Goal: Information Seeking & Learning: Check status

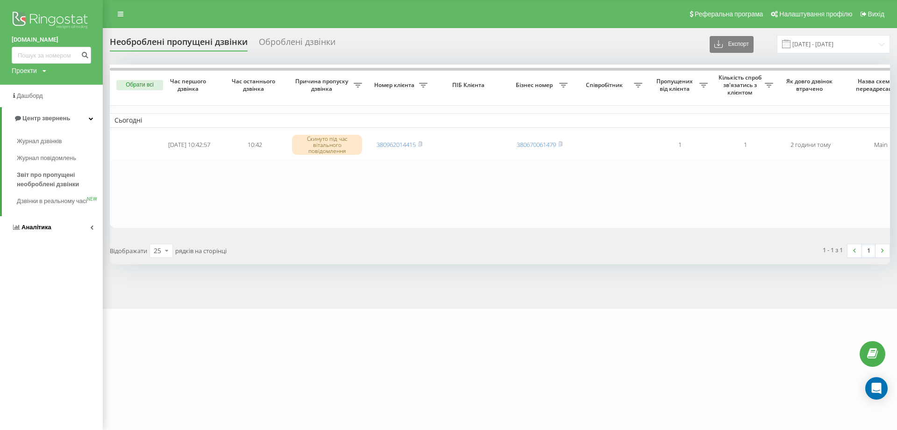
click at [86, 236] on link "Аналiтика" at bounding box center [51, 227] width 103 height 22
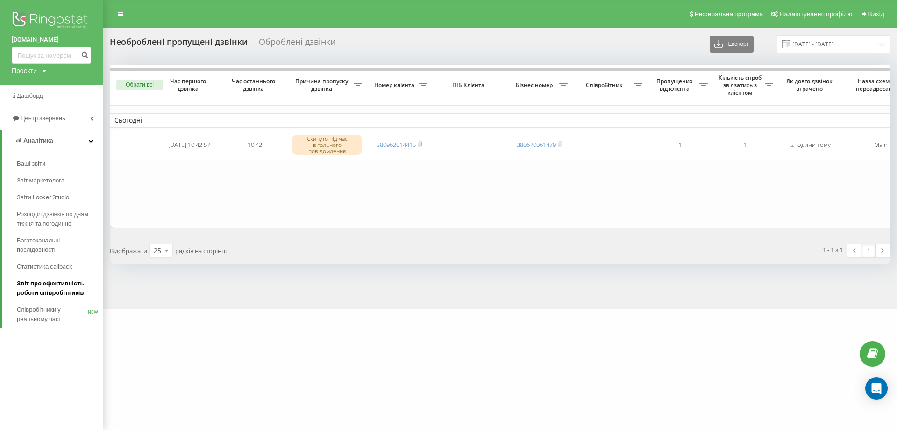
click at [68, 286] on span "Звіт про ефективність роботи співробітників" at bounding box center [57, 288] width 81 height 19
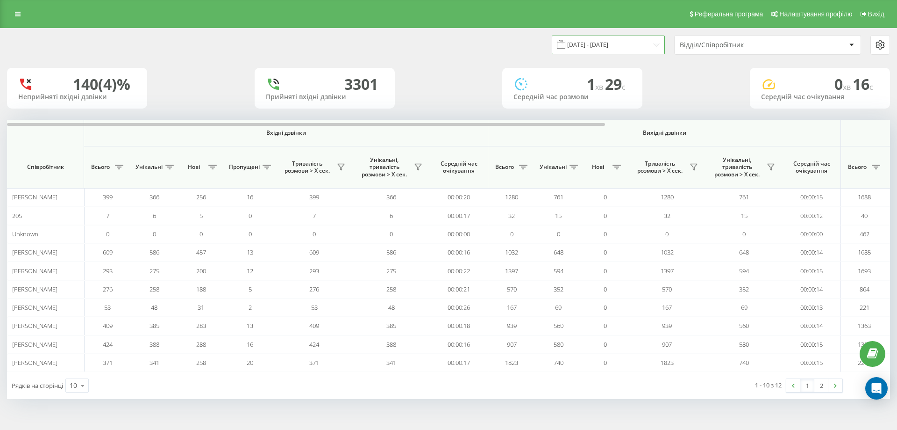
click at [593, 47] on input "[DATE] - [DATE]" at bounding box center [608, 45] width 113 height 18
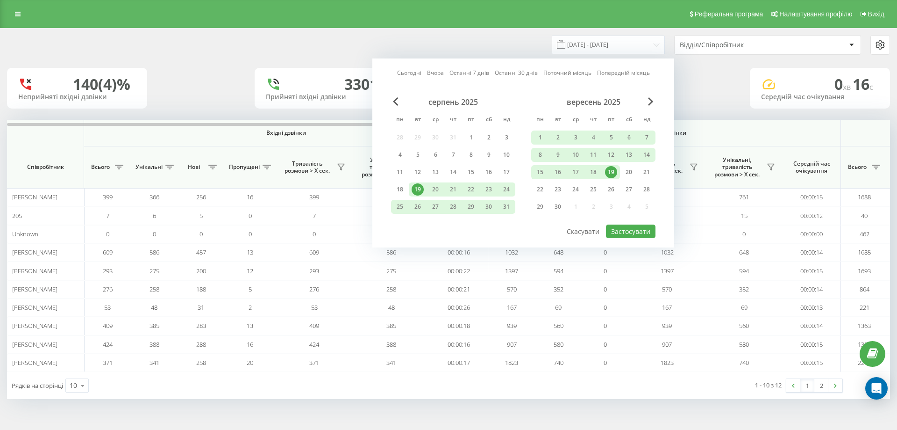
click at [610, 169] on div "19" at bounding box center [611, 172] width 12 height 12
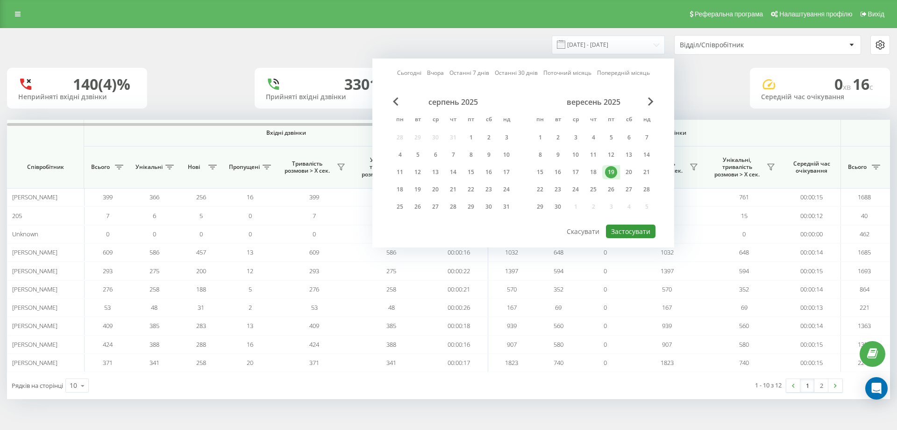
click at [630, 231] on button "Застосувати" at bounding box center [631, 231] width 50 height 14
type input "[DATE] - [DATE]"
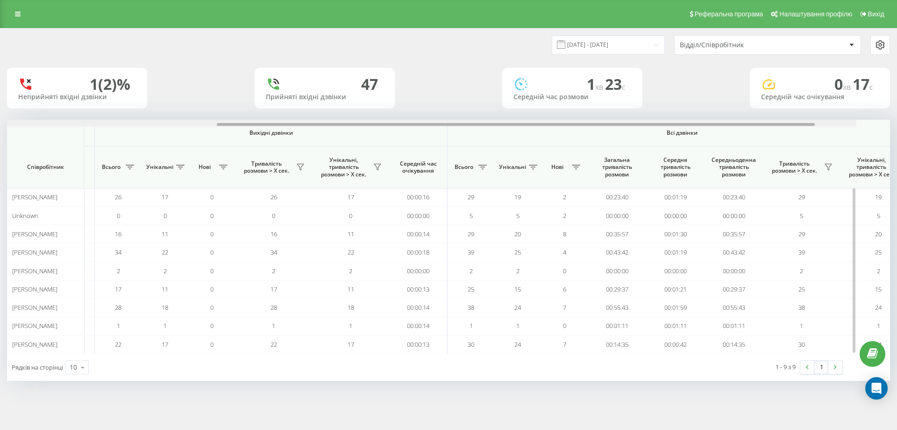
scroll to position [0, 421]
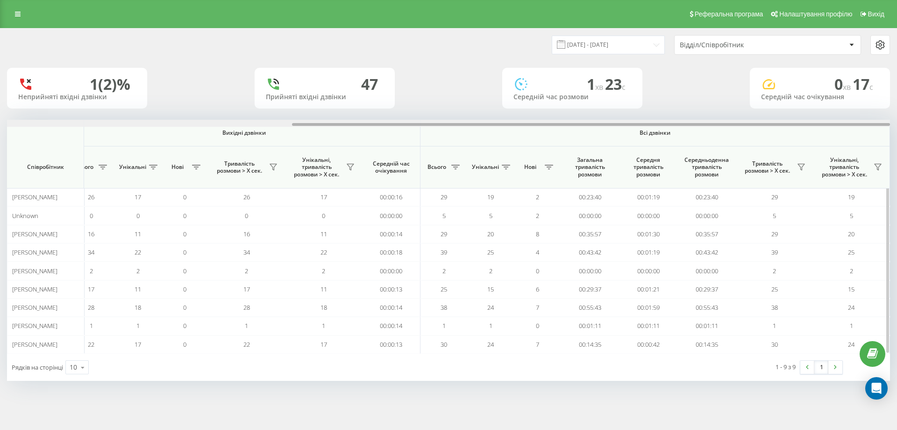
drag, startPoint x: 351, startPoint y: 122, endPoint x: 644, endPoint y: 159, distance: 295.9
click at [664, 138] on div "Вхідні дзвінки Вихідні дзвінки Всі дзвінки Співробітник Всього Унікальні Нові П…" at bounding box center [448, 237] width 883 height 234
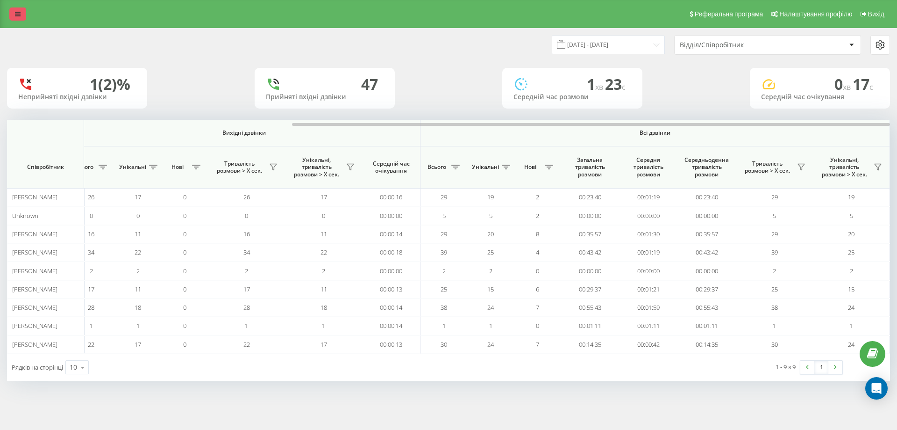
click at [18, 14] on icon at bounding box center [18, 14] width 6 height 7
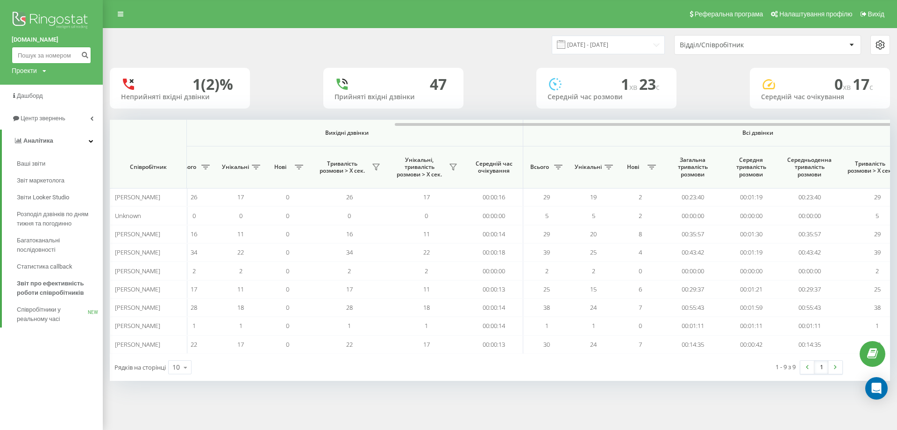
click at [45, 56] on input at bounding box center [51, 55] width 79 height 17
paste input "0637291715"
type input "0637291715"
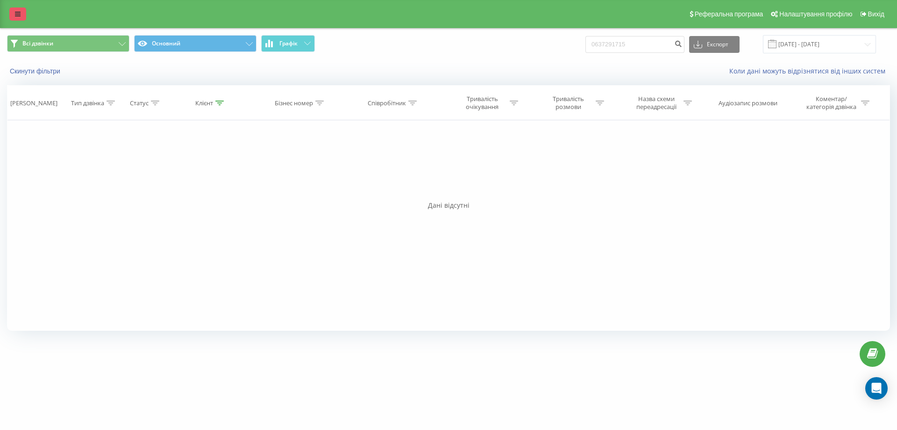
click at [21, 14] on link at bounding box center [17, 13] width 17 height 13
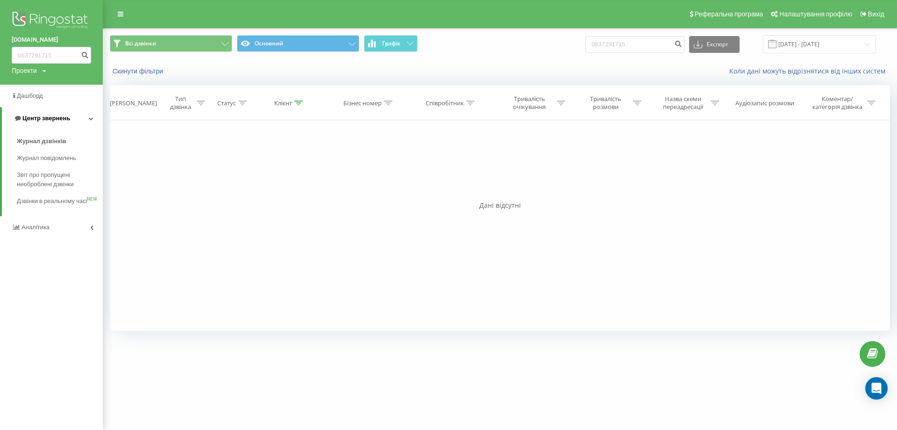
click at [88, 120] on link "Центр звернень" at bounding box center [52, 118] width 101 height 22
click at [66, 120] on span "Центр звернень" at bounding box center [45, 118] width 48 height 7
click at [56, 199] on span "Дзвінки в реальному часі" at bounding box center [52, 205] width 71 height 19
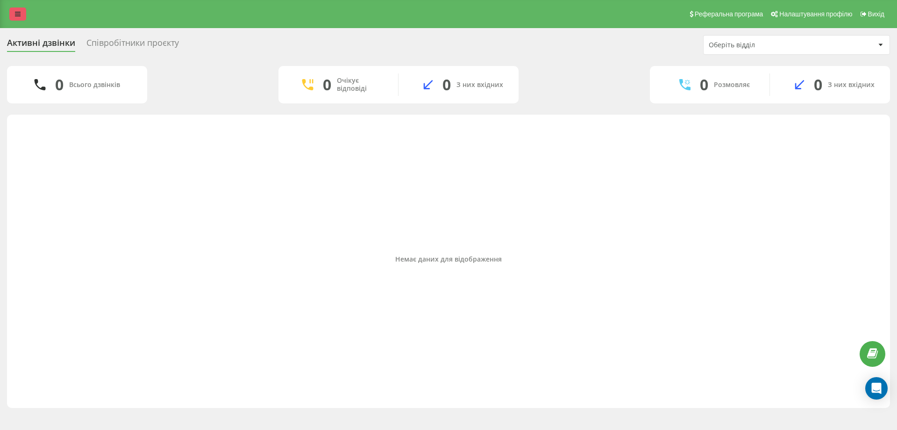
click at [22, 8] on link at bounding box center [17, 13] width 17 height 13
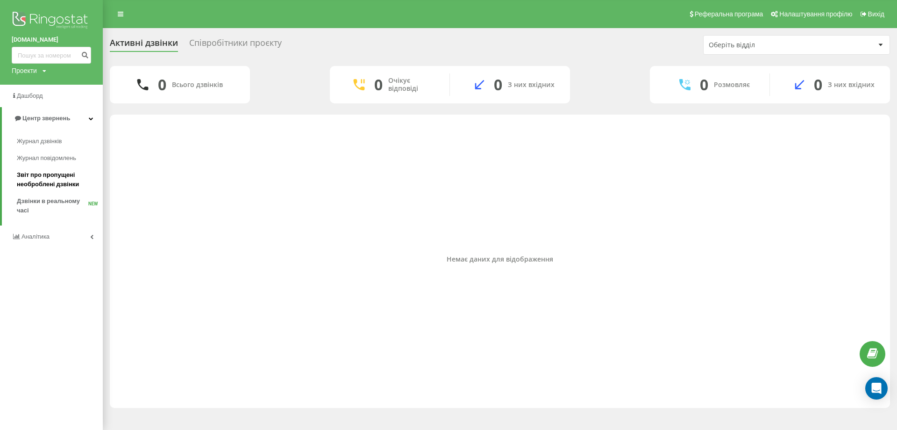
click at [63, 177] on span "Звіт про пропущені необроблені дзвінки" at bounding box center [57, 179] width 81 height 19
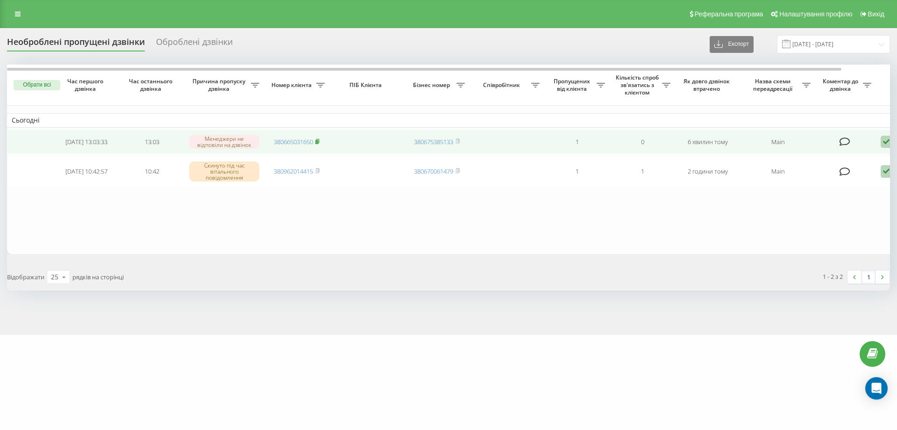
click at [319, 140] on icon at bounding box center [317, 140] width 3 height 4
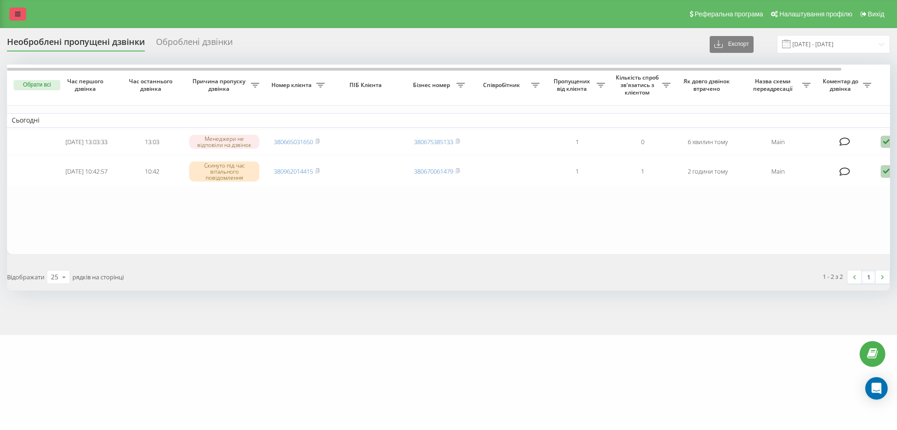
click at [7, 10] on div "Реферальна програма Налаштування профілю Вихід" at bounding box center [448, 14] width 897 height 28
click at [14, 12] on link at bounding box center [17, 13] width 17 height 13
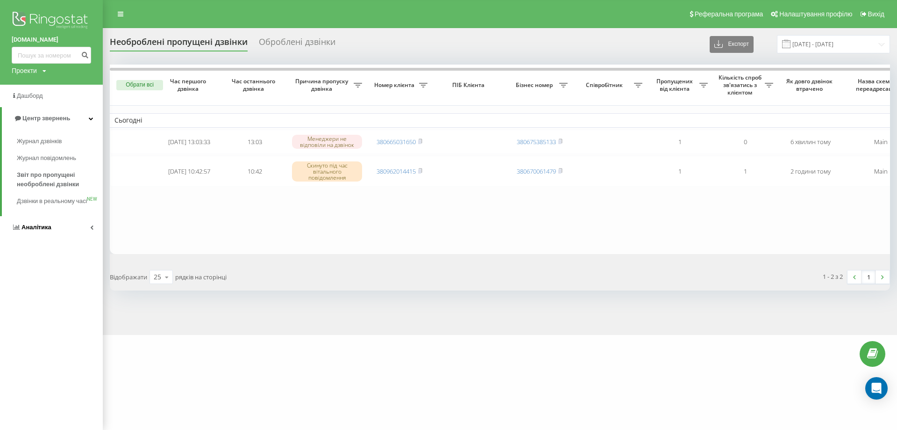
click at [92, 229] on icon at bounding box center [91, 227] width 3 height 5
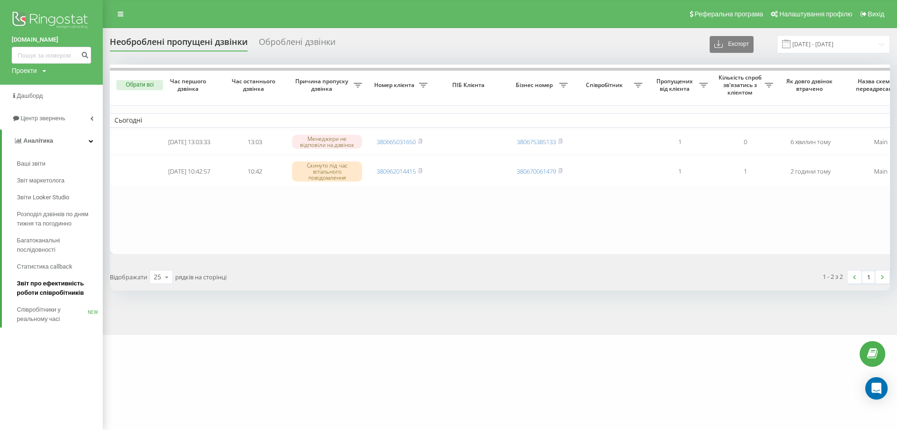
click at [56, 291] on span "Звіт про ефективність роботи співробітників" at bounding box center [57, 288] width 81 height 19
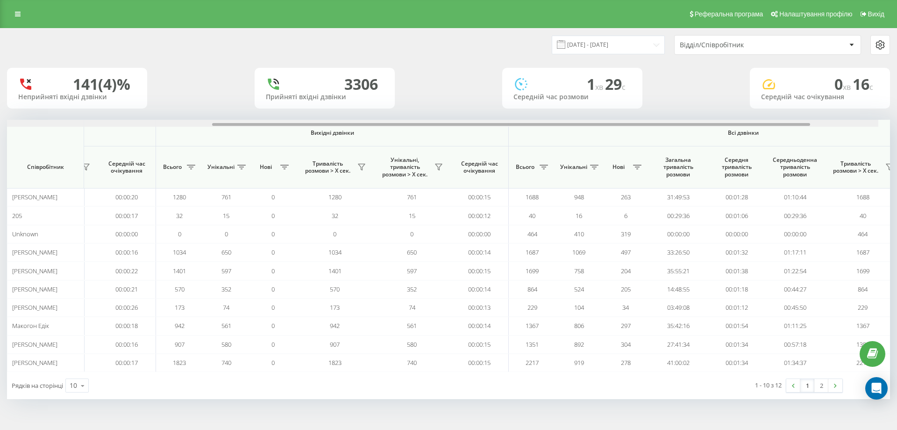
scroll to position [0, 380]
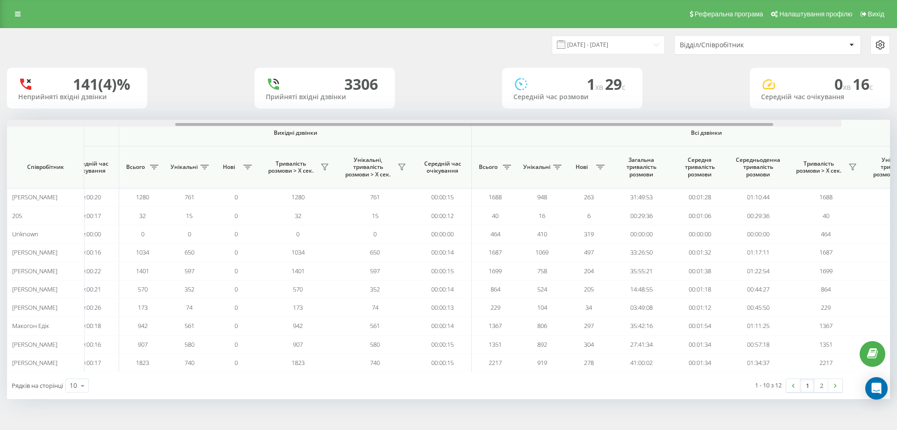
drag, startPoint x: 189, startPoint y: 123, endPoint x: 472, endPoint y: 106, distance: 283.8
click at [446, 122] on div at bounding box center [399, 123] width 883 height 7
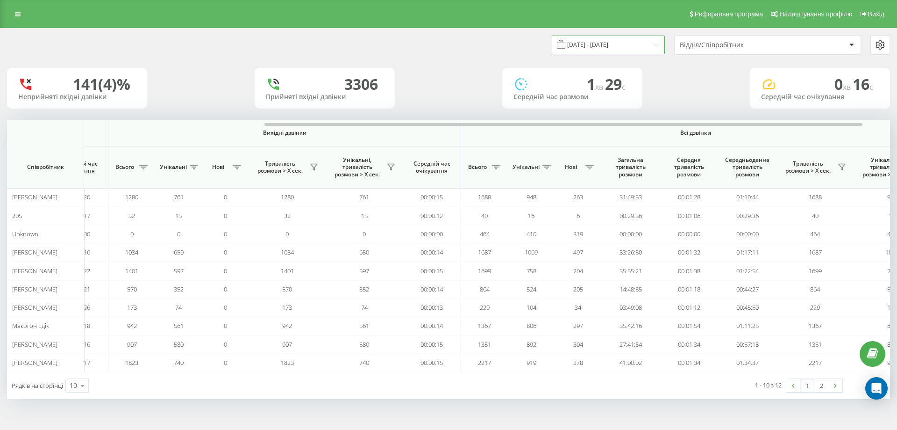
click at [597, 40] on input "[DATE] - [DATE]" at bounding box center [608, 45] width 113 height 18
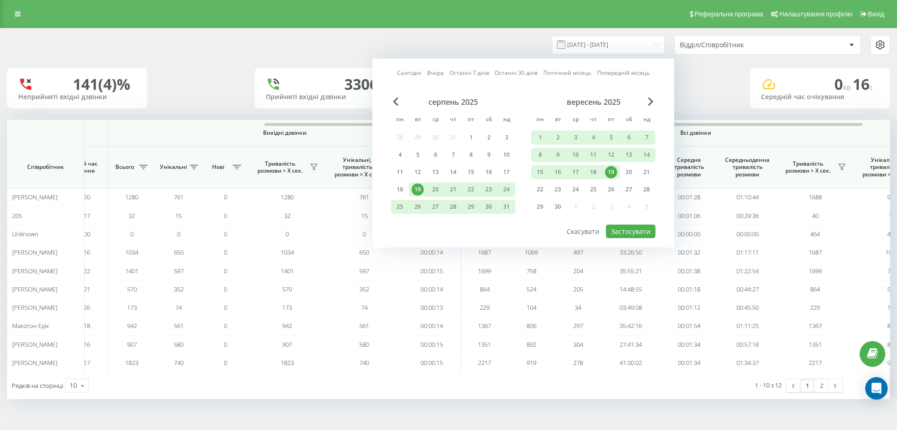
click at [610, 168] on div "19" at bounding box center [611, 172] width 12 height 12
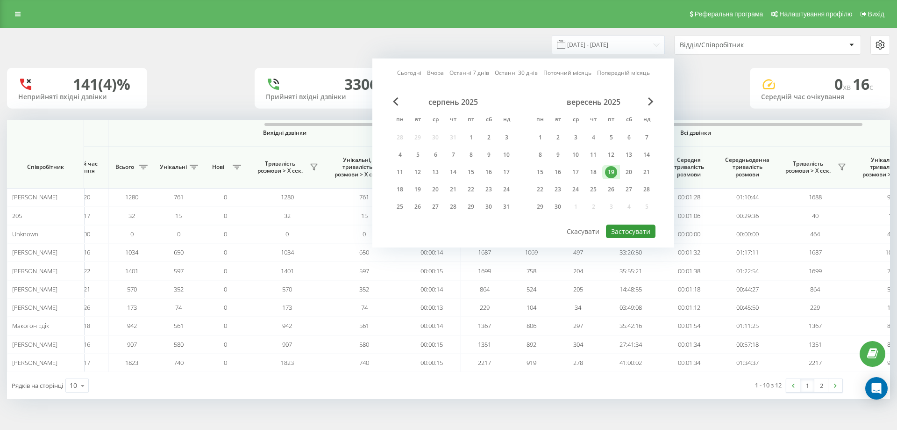
click at [625, 229] on button "Застосувати" at bounding box center [631, 231] width 50 height 14
type input "[DATE] - [DATE]"
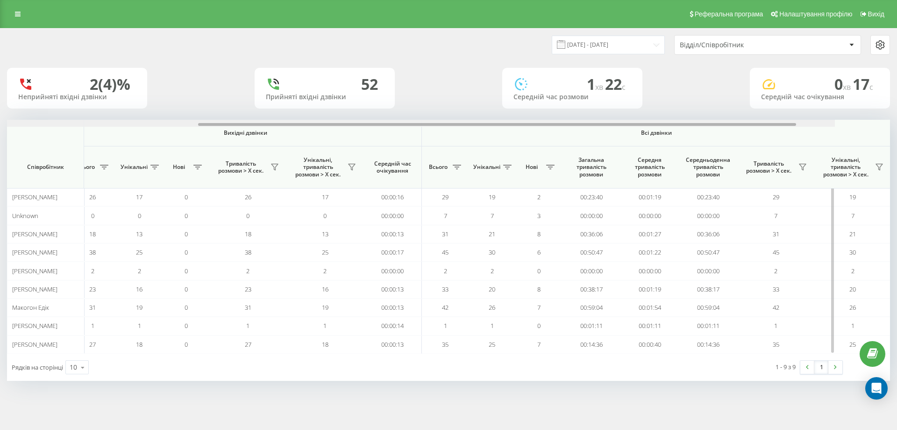
scroll to position [0, 421]
drag, startPoint x: 243, startPoint y: 124, endPoint x: 580, endPoint y: 138, distance: 337.7
click at [580, 138] on div "Вхідні дзвінки Вихідні дзвінки Всі дзвінки Співробітник Всього Унікальні Нові П…" at bounding box center [448, 237] width 883 height 234
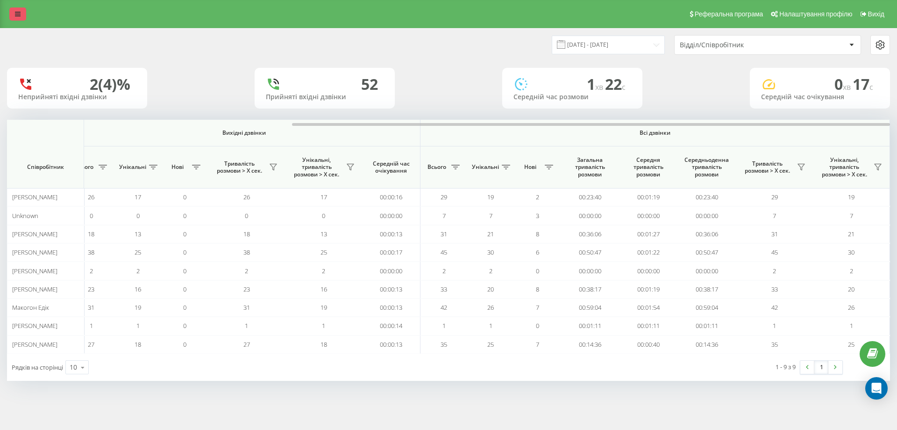
click at [21, 13] on link at bounding box center [17, 13] width 17 height 13
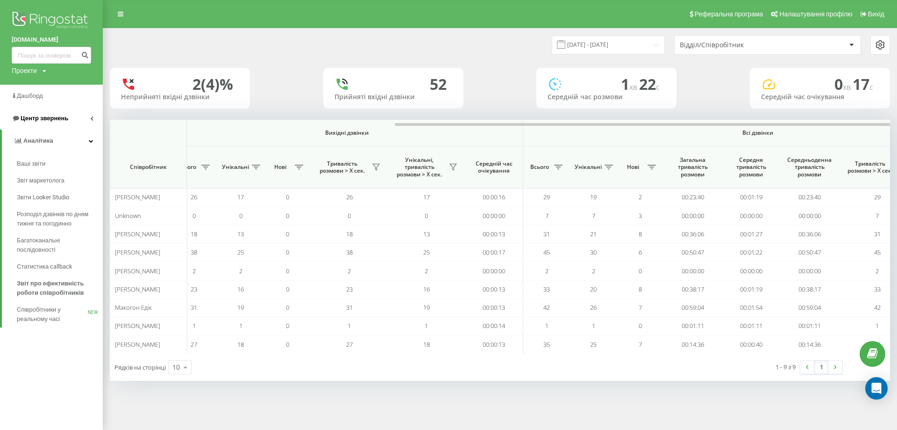
click at [83, 119] on link "Центр звернень" at bounding box center [51, 118] width 103 height 22
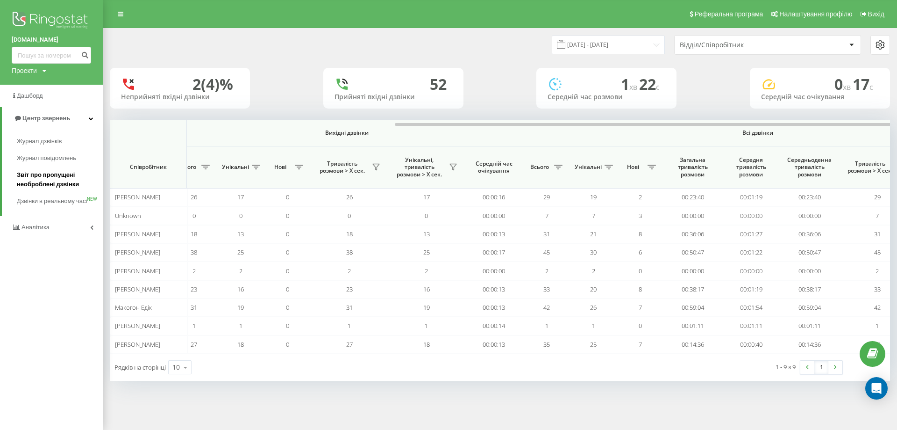
click at [52, 180] on span "Звіт про пропущені необроблені дзвінки" at bounding box center [57, 179] width 81 height 19
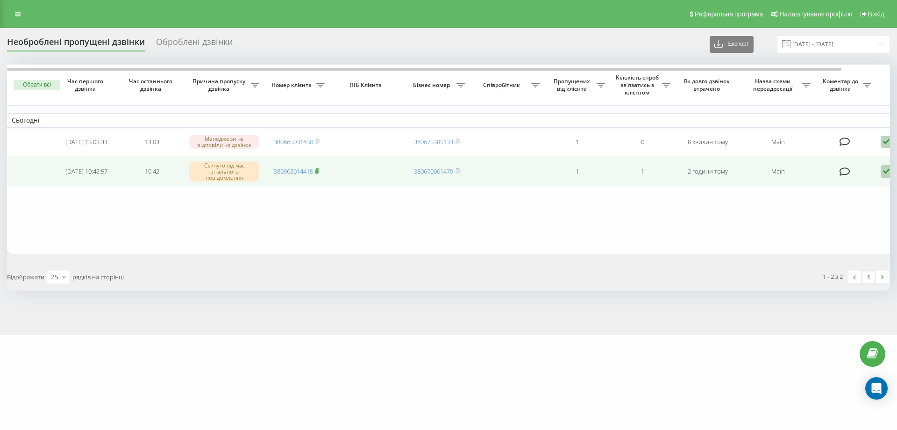
click at [319, 171] on icon at bounding box center [317, 171] width 4 height 6
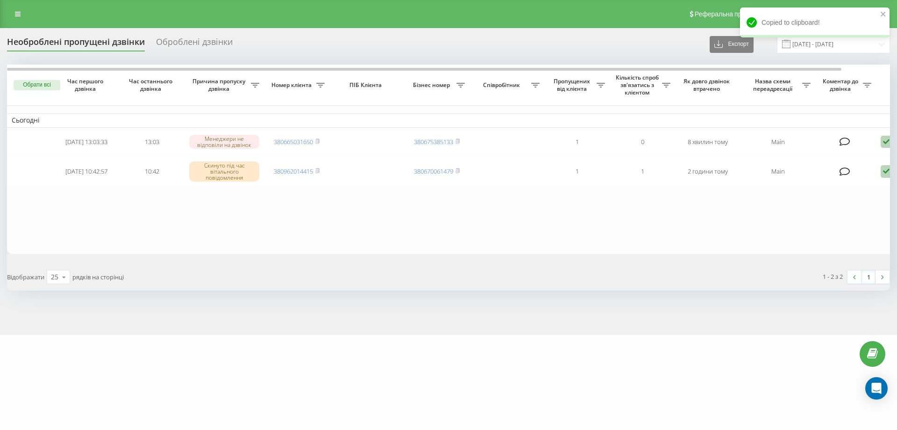
click at [94, 41] on div "Необроблені пропущені дзвінки" at bounding box center [76, 44] width 138 height 14
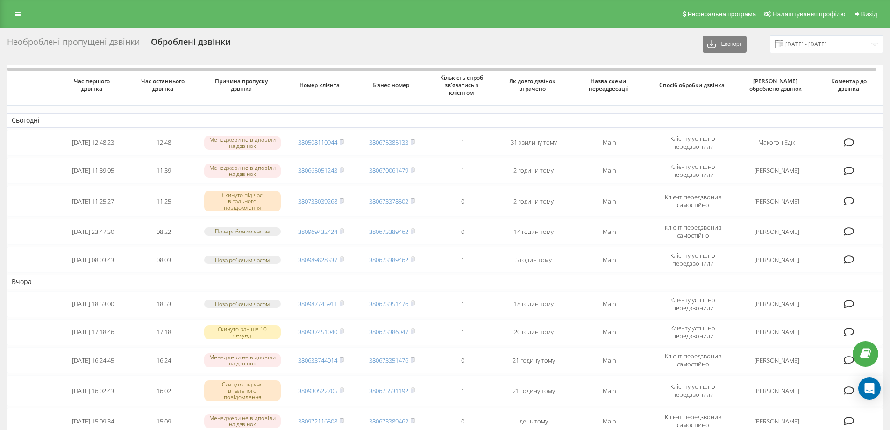
click at [83, 39] on div "Необроблені пропущені дзвінки" at bounding box center [73, 44] width 133 height 14
click at [86, 41] on div "Необроблені пропущені дзвінки" at bounding box center [73, 44] width 133 height 14
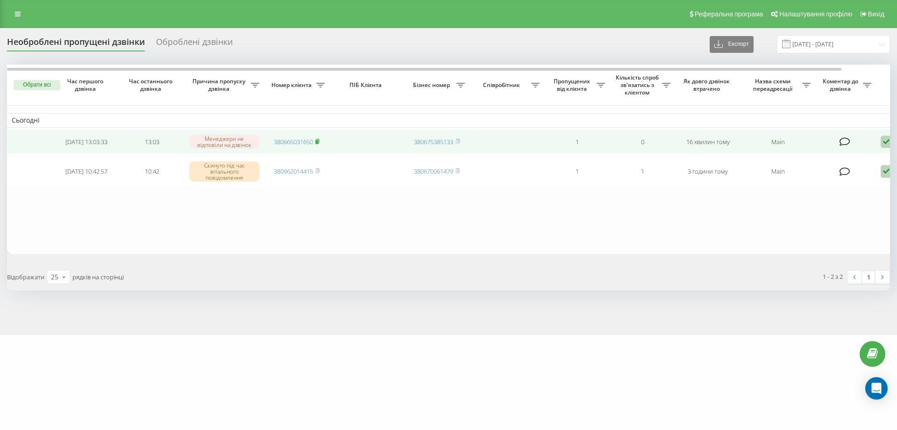
click at [319, 138] on span at bounding box center [317, 141] width 4 height 8
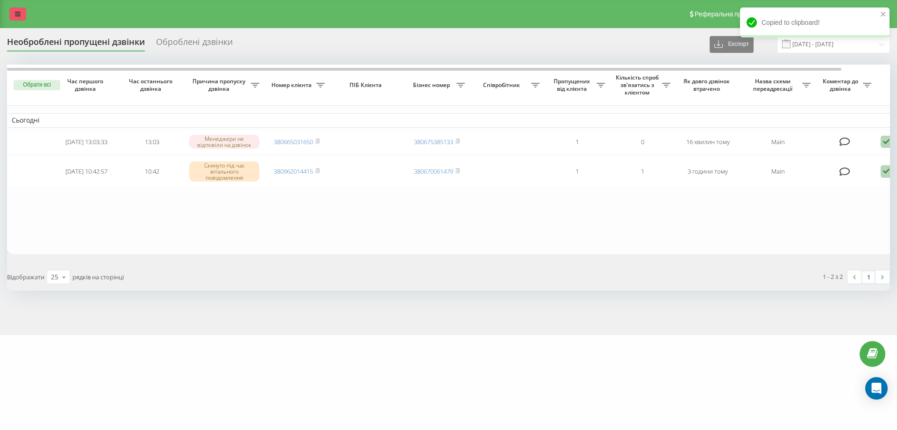
click at [22, 15] on link at bounding box center [17, 13] width 17 height 13
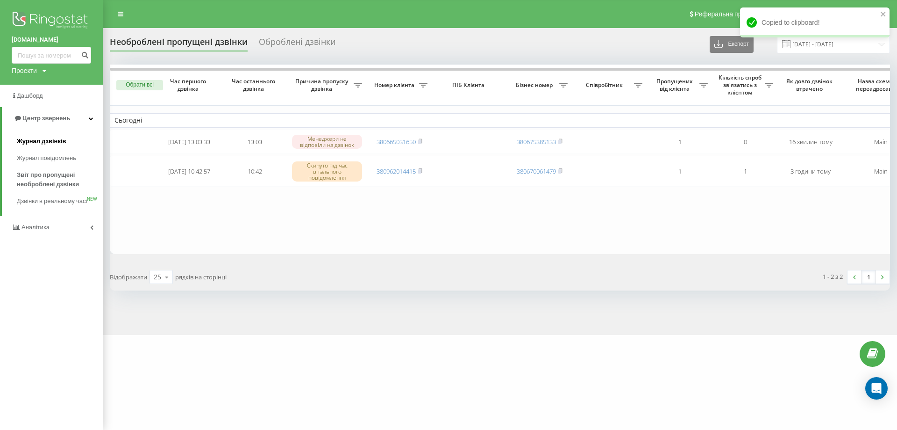
click at [43, 140] on span "Журнал дзвінків" at bounding box center [42, 140] width 50 height 9
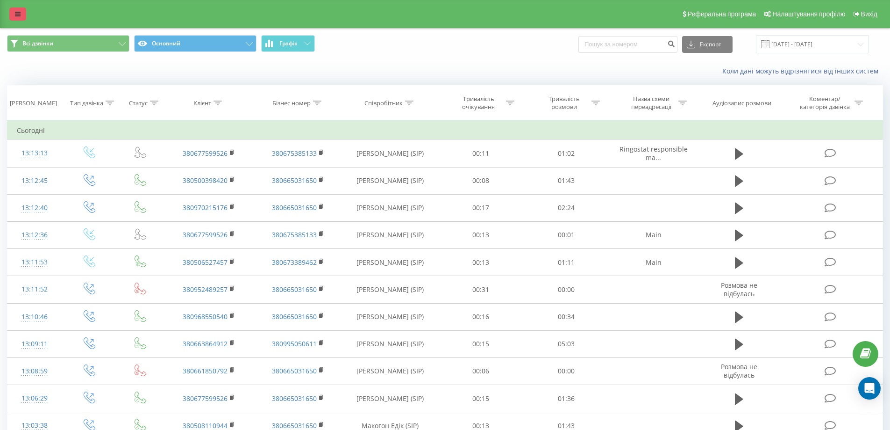
click at [16, 15] on icon at bounding box center [18, 14] width 6 height 7
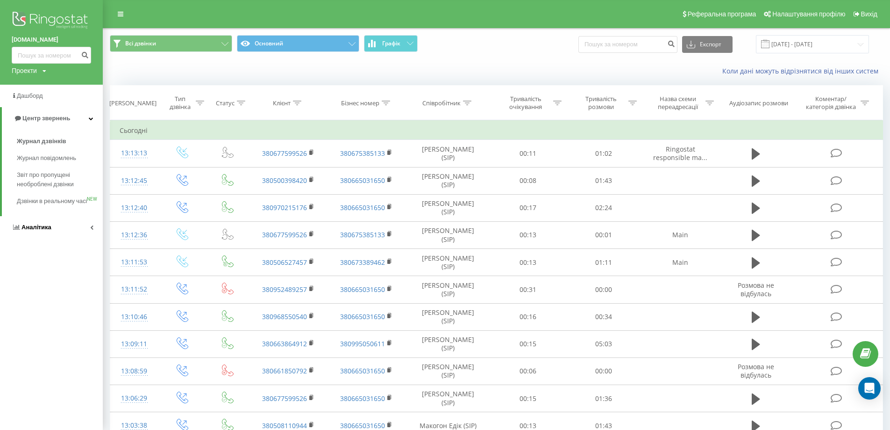
click at [78, 237] on link "Аналiтика" at bounding box center [51, 227] width 103 height 22
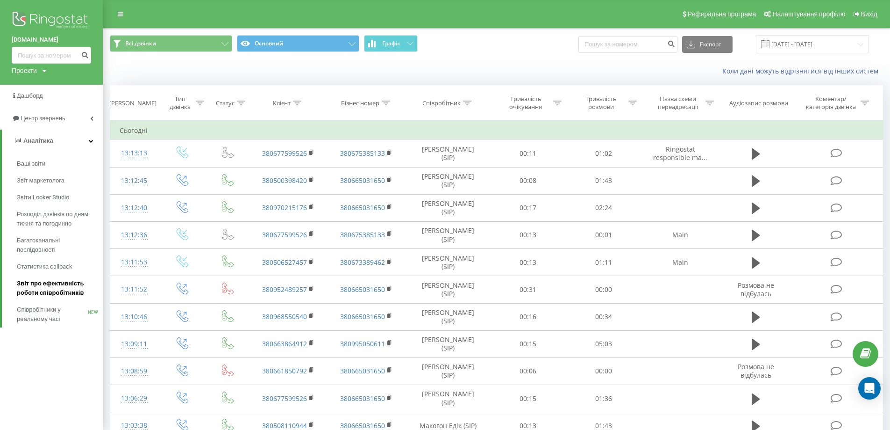
click at [62, 285] on span "Звіт про ефективність роботи співробітників" at bounding box center [57, 288] width 81 height 19
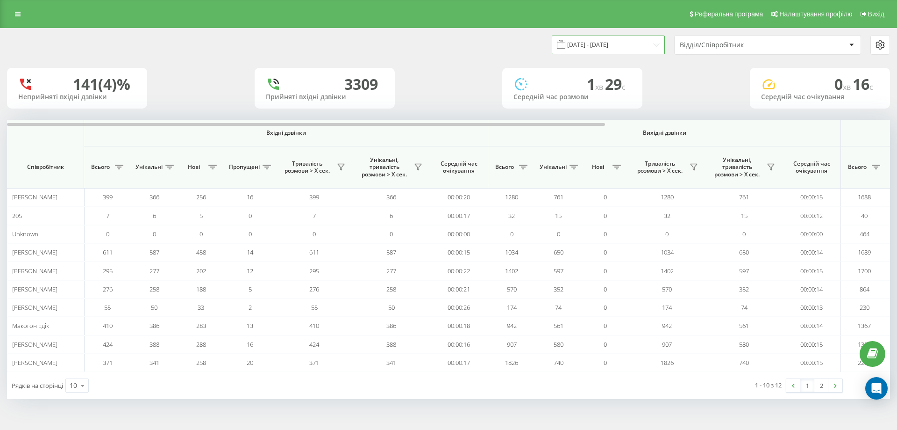
click at [593, 49] on input "19.08.2025 - 19.09.2025" at bounding box center [608, 45] width 113 height 18
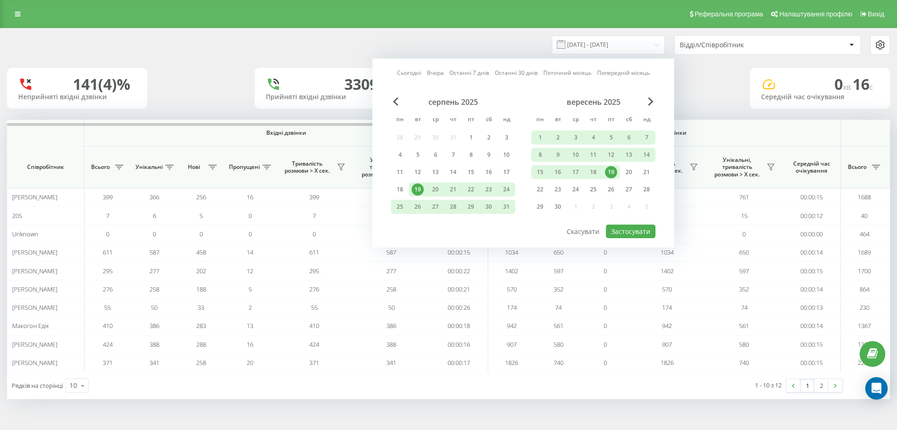
click at [611, 172] on div "19" at bounding box center [611, 172] width 12 height 12
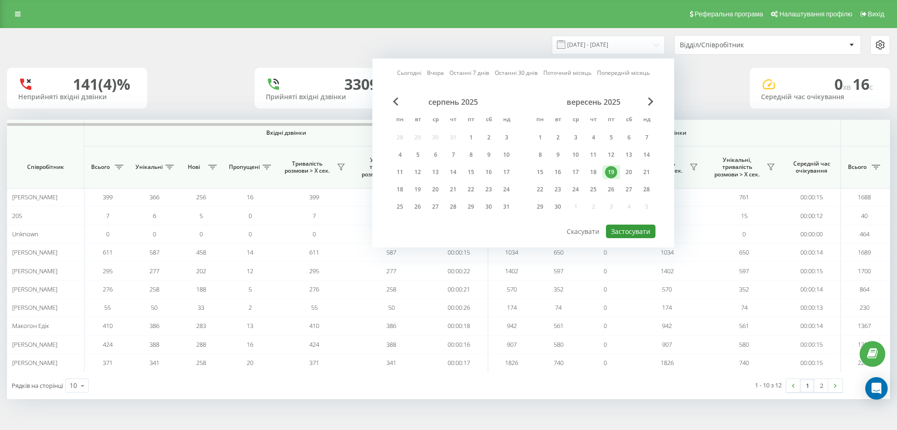
click at [635, 234] on button "Застосувати" at bounding box center [631, 231] width 50 height 14
type input "19.09.2025 - 19.09.2025"
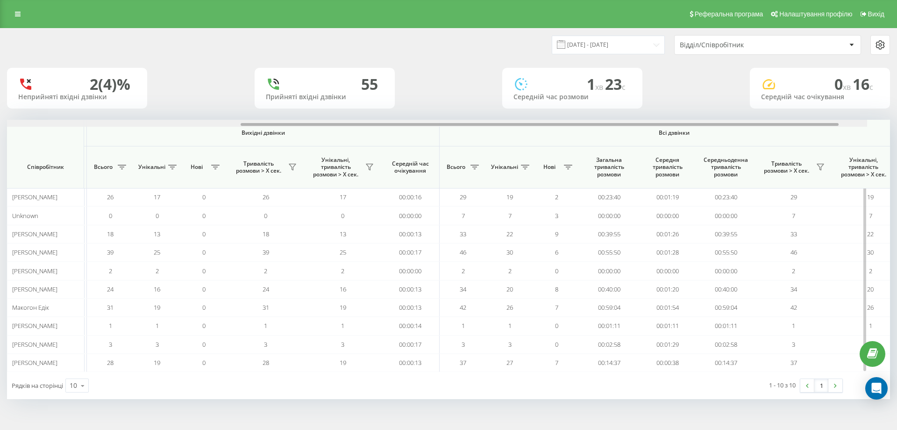
scroll to position [0, 421]
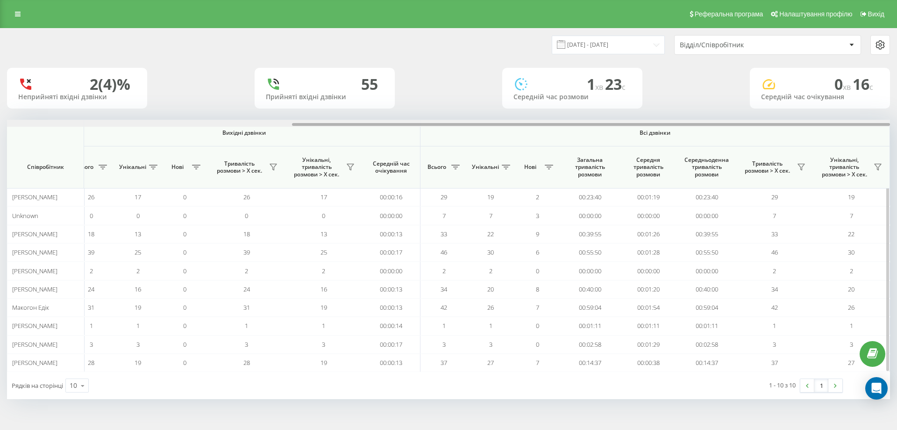
drag, startPoint x: 378, startPoint y: 124, endPoint x: 668, endPoint y: 129, distance: 290.3
click at [668, 129] on div "Вхідні дзвінки Вихідні дзвінки Всі дзвінки Співробітник Всього Унікальні Нові П…" at bounding box center [448, 246] width 883 height 252
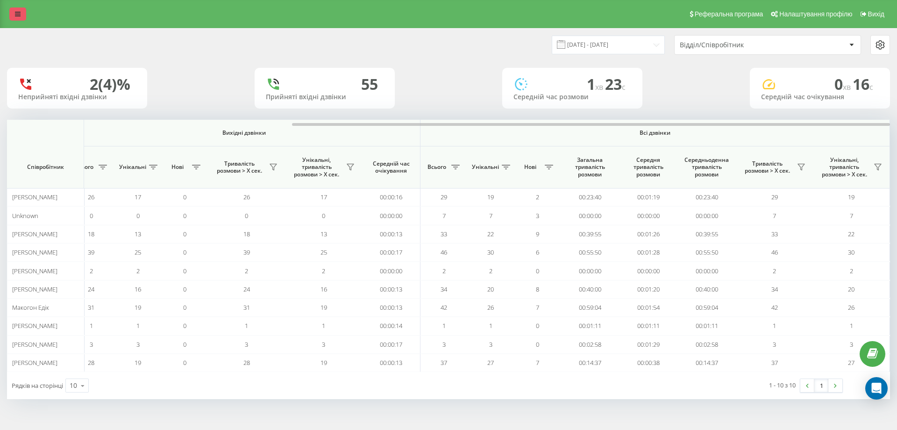
click at [16, 13] on icon at bounding box center [18, 14] width 6 height 7
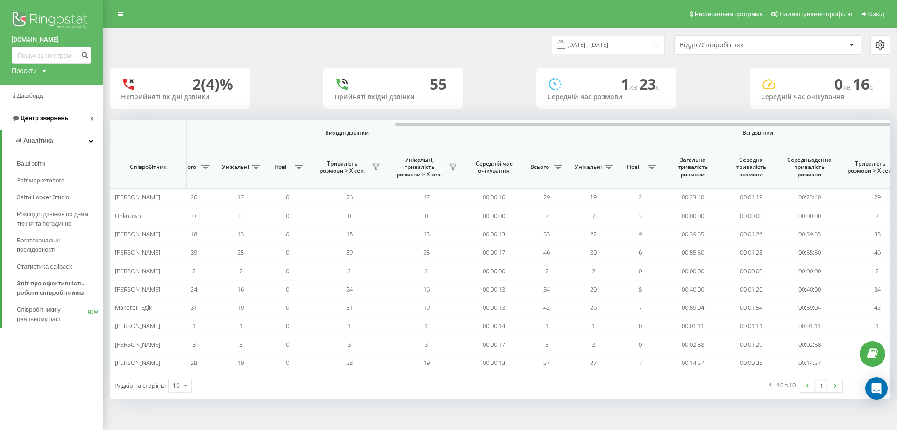
click at [93, 119] on icon at bounding box center [91, 118] width 3 height 5
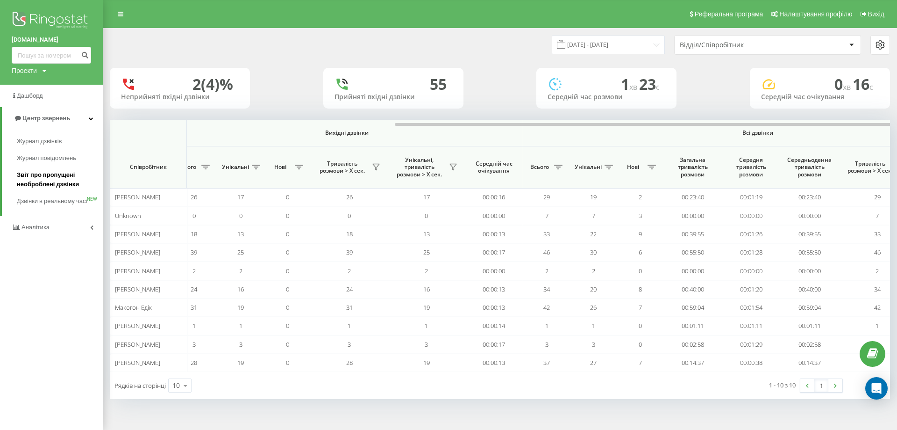
click at [65, 179] on span "Звіт про пропущені необроблені дзвінки" at bounding box center [57, 179] width 81 height 19
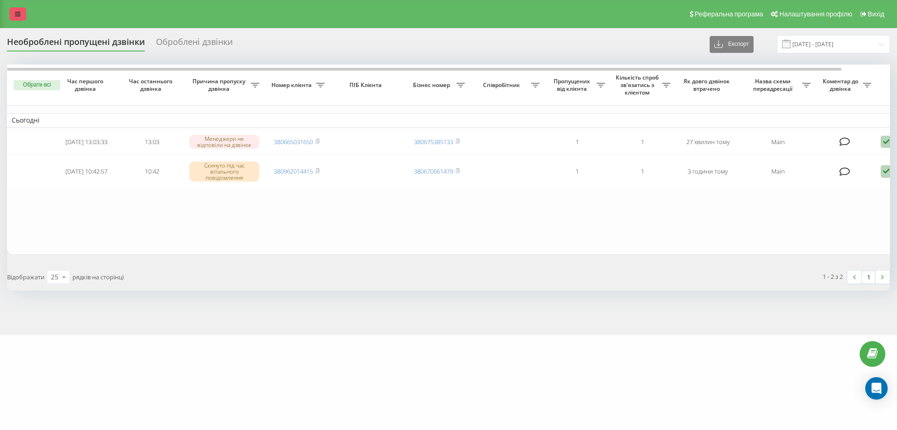
click at [16, 14] on icon at bounding box center [18, 14] width 6 height 7
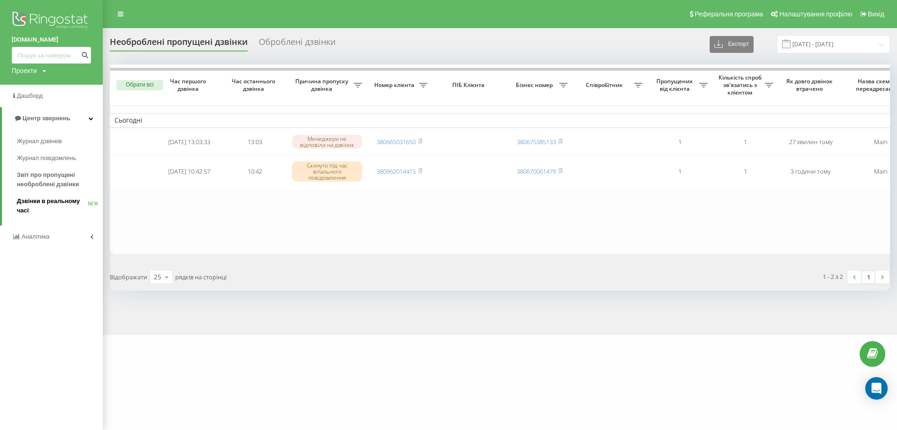
click at [54, 200] on span "Дзвінки в реальному часі" at bounding box center [52, 205] width 71 height 19
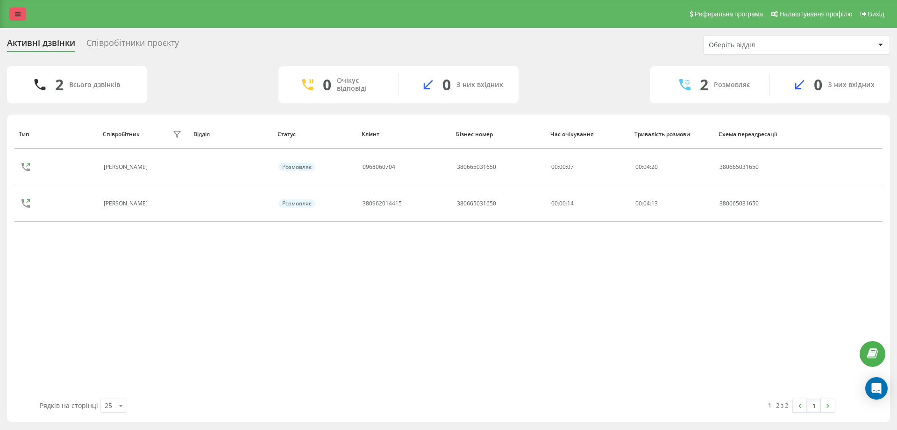
click at [20, 9] on link at bounding box center [17, 13] width 17 height 13
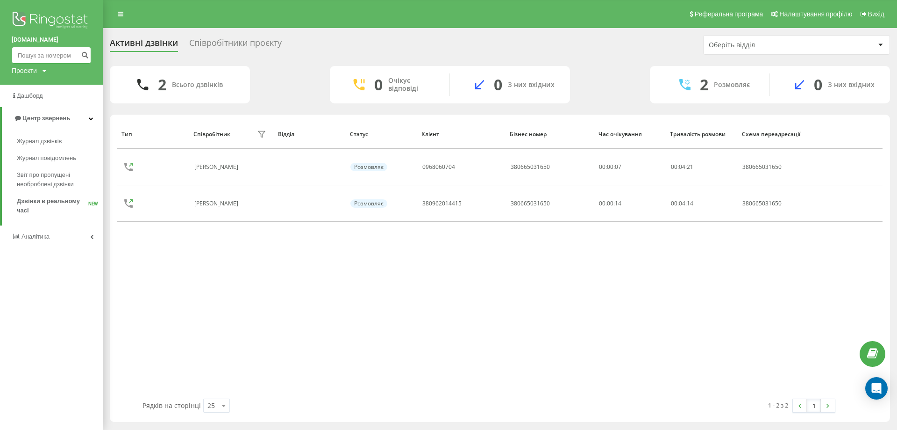
click at [47, 56] on input at bounding box center [51, 55] width 79 height 17
paste input "0672805304"
type input "0672805304"
